Goal: Find specific page/section: Find specific page/section

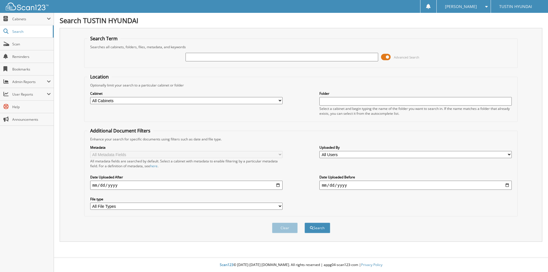
click at [198, 59] on input "text" at bounding box center [282, 57] width 192 height 9
type input "204798"
click at [305, 223] on button "Search" at bounding box center [318, 228] width 26 height 11
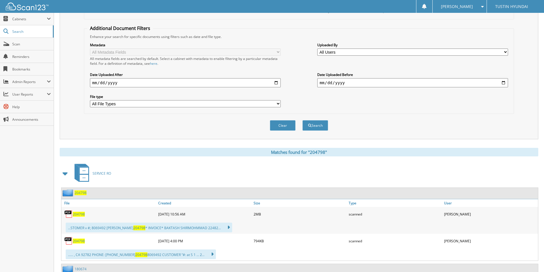
scroll to position [114, 0]
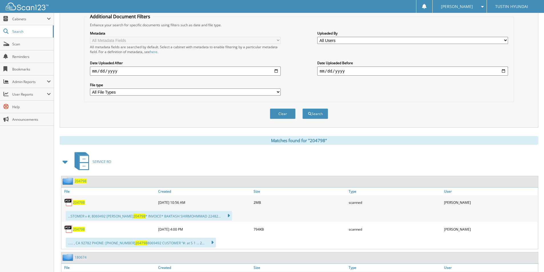
click at [76, 204] on span "204798" at bounding box center [79, 202] width 12 height 5
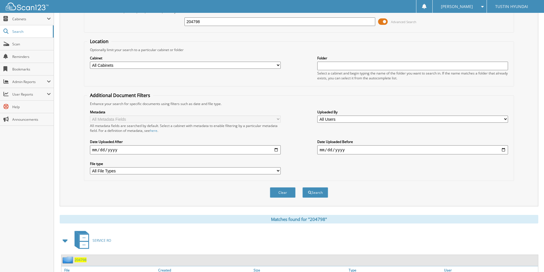
scroll to position [0, 0]
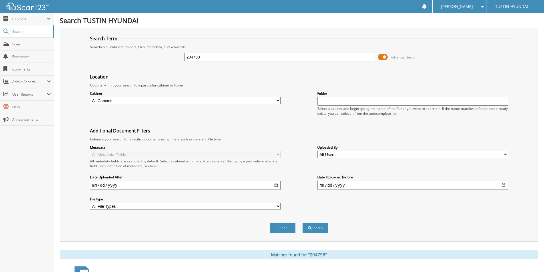
drag, startPoint x: 194, startPoint y: 58, endPoint x: 175, endPoint y: 58, distance: 18.8
click at [175, 58] on div "204798 Advanced Search" at bounding box center [299, 56] width 424 height 15
type input "168676"
click at [302, 223] on button "Search" at bounding box center [315, 228] width 26 height 11
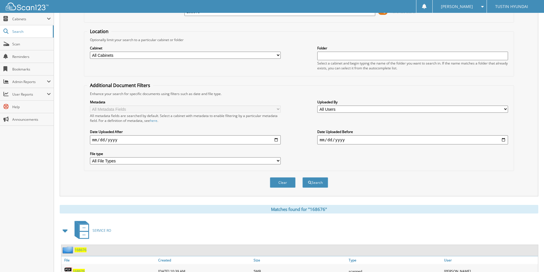
scroll to position [114, 0]
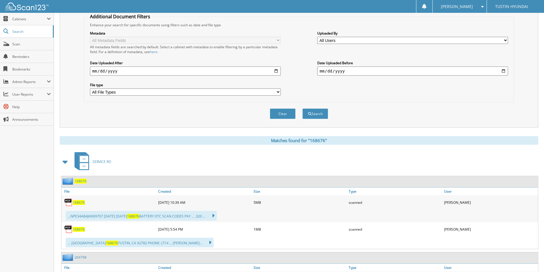
click at [78, 203] on span "168676" at bounding box center [79, 202] width 12 height 5
